Goal: Task Accomplishment & Management: Manage account settings

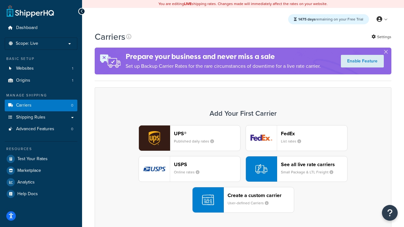
click at [243, 169] on div "UPS® Published daily rates FedEx List rates USPS Online rates See all live rate…" at bounding box center [242, 169] width 283 height 88
click at [314, 134] on header "FedEx" at bounding box center [314, 134] width 66 height 6
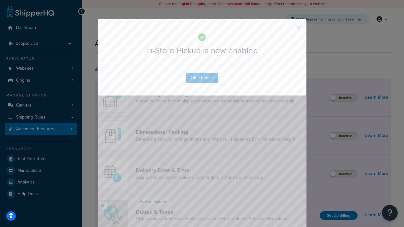
scroll to position [204, 0]
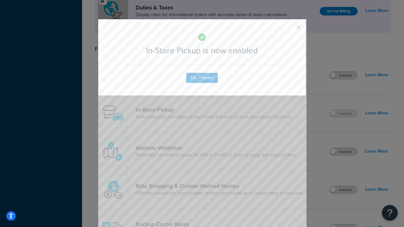
click at [289, 29] on button "button" at bounding box center [289, 30] width 2 height 2
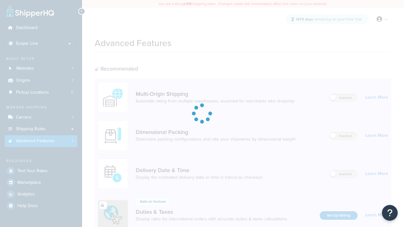
scroll to position [95, 0]
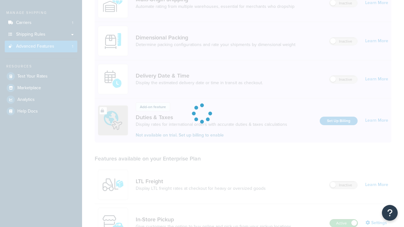
click at [344, 220] on label "Active" at bounding box center [344, 224] width 28 height 8
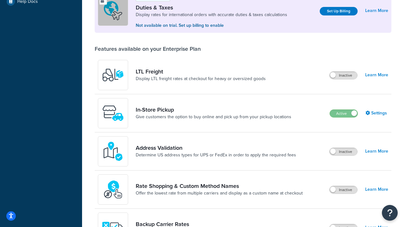
scroll to position [192, 0]
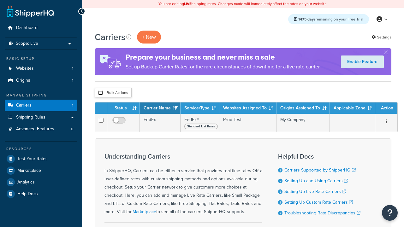
click at [100, 93] on input "checkbox" at bounding box center [100, 93] width 5 height 5
checkbox input "true"
click at [0, 0] on button "Delete" at bounding box center [0, 0] width 0 height 0
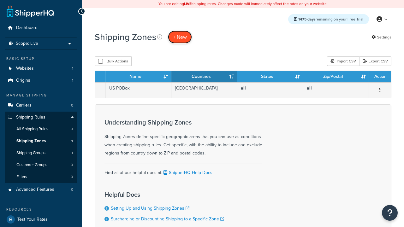
click at [180, 37] on span "+ New" at bounding box center [180, 36] width 14 height 7
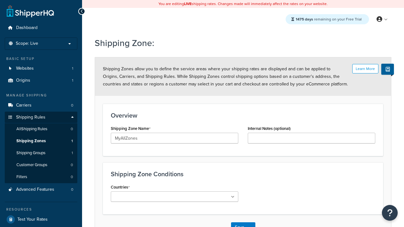
click at [174, 197] on ul at bounding box center [174, 196] width 127 height 10
click at [239, 222] on button "Save" at bounding box center [239, 227] width 17 height 10
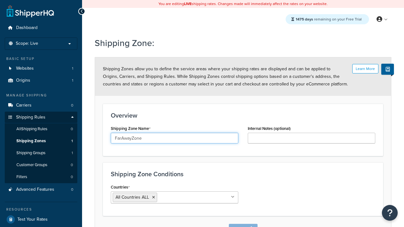
scroll to position [7, 0]
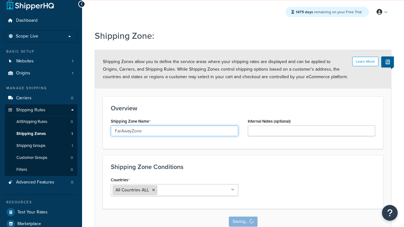
type input "FarAwayZone"
click at [174, 191] on input "Countries" at bounding box center [187, 189] width 56 height 7
click at [132, 190] on span "All Countries ALL" at bounding box center [131, 190] width 33 height 7
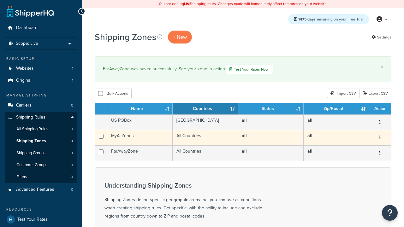
click at [380, 138] on icon "button" at bounding box center [379, 137] width 1 height 4
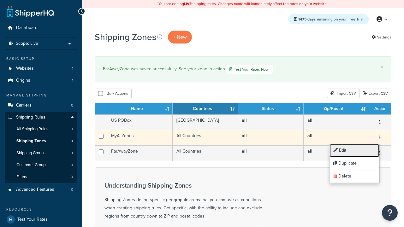
click at [354, 150] on link "Edit" at bounding box center [354, 150] width 50 height 13
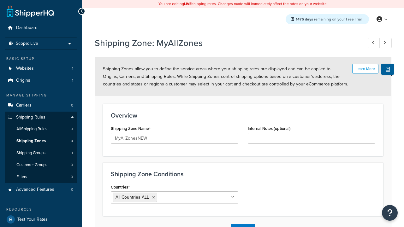
scroll to position [7, 0]
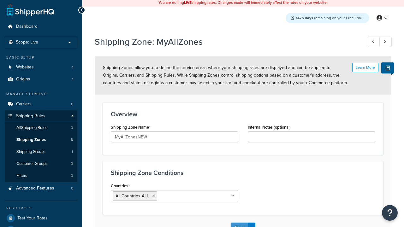
type input "MyAllZonesNEW"
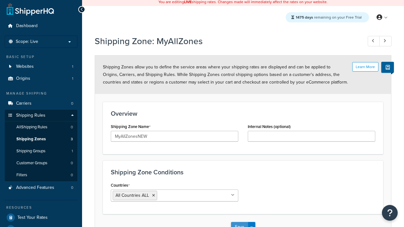
click at [239, 222] on button "Save" at bounding box center [239, 227] width 17 height 10
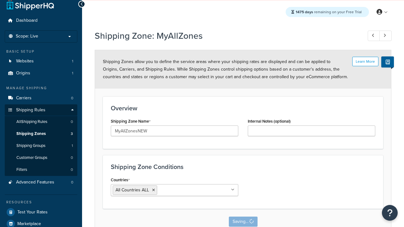
scroll to position [0, 0]
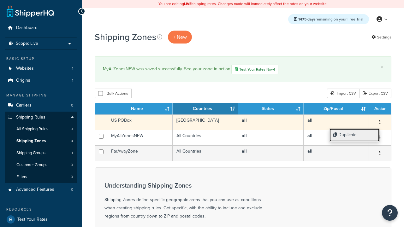
click at [354, 135] on link "Duplicate" at bounding box center [354, 135] width 50 height 13
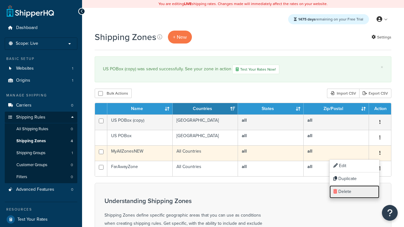
click at [354, 192] on link "Delete" at bounding box center [354, 191] width 50 height 13
